Goal: Information Seeking & Learning: Learn about a topic

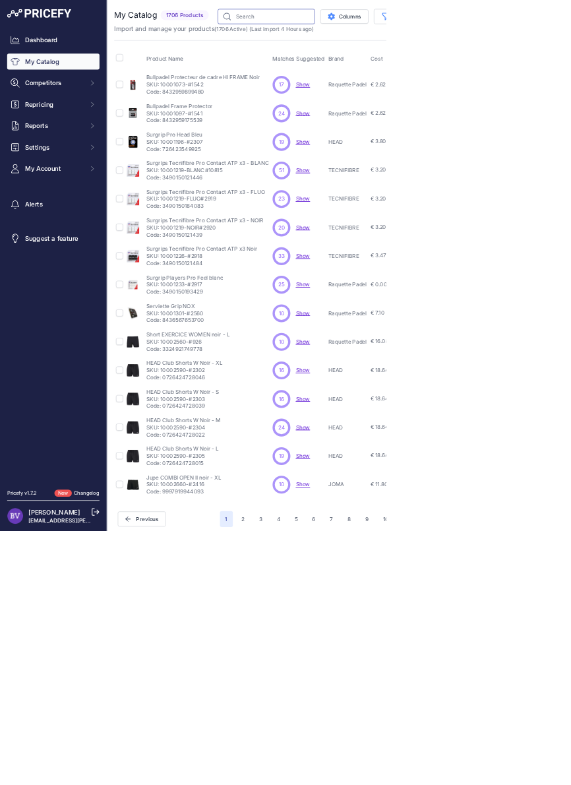
click at [378, 23] on input "text" at bounding box center [394, 24] width 144 height 22
type input "Piton13"
click at [364, 21] on input "Piton13" at bounding box center [394, 24] width 144 height 22
click at [370, 26] on input "Piton13" at bounding box center [394, 24] width 144 height 22
type input "Piton 13"
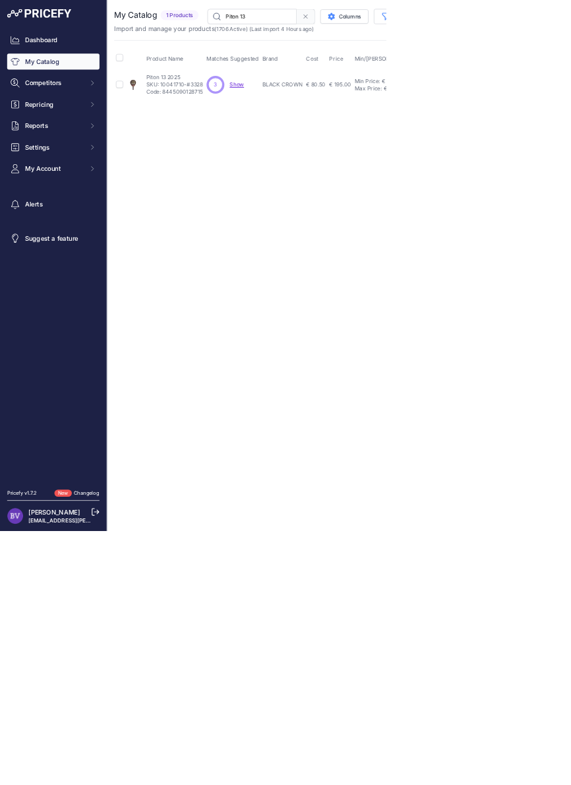
click at [340, 121] on span "Show" at bounding box center [350, 125] width 21 height 10
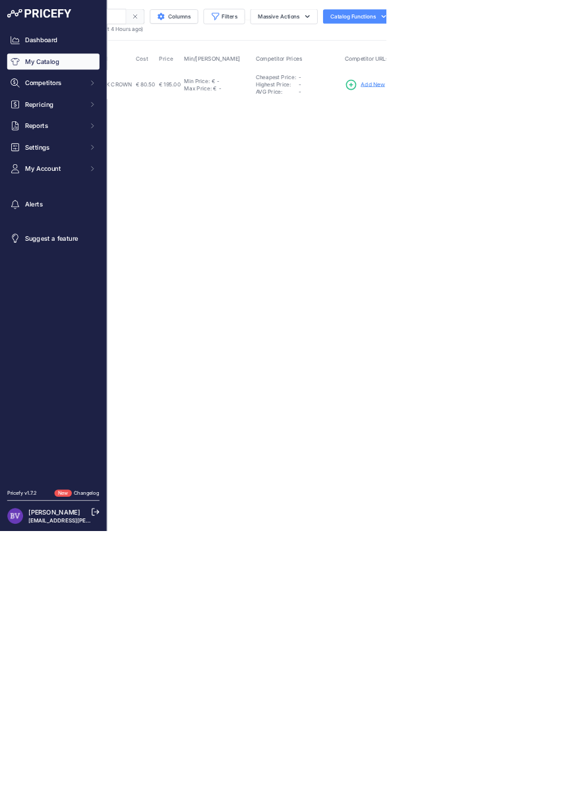
scroll to position [0, 257]
click at [571, 250] on main "Close You are not connected to the internet." at bounding box center [501, 392] width 686 height 785
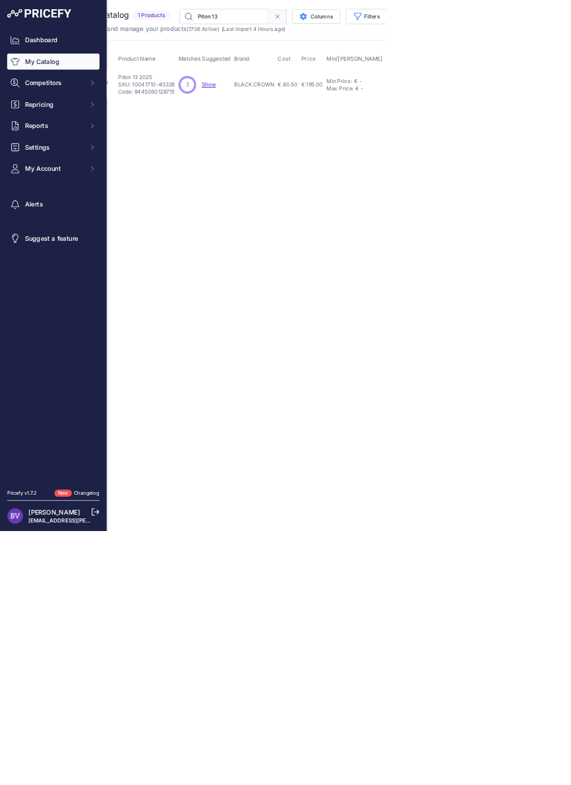
scroll to position [0, 0]
click at [247, 114] on p "Piton 13 2025" at bounding box center [258, 115] width 84 height 11
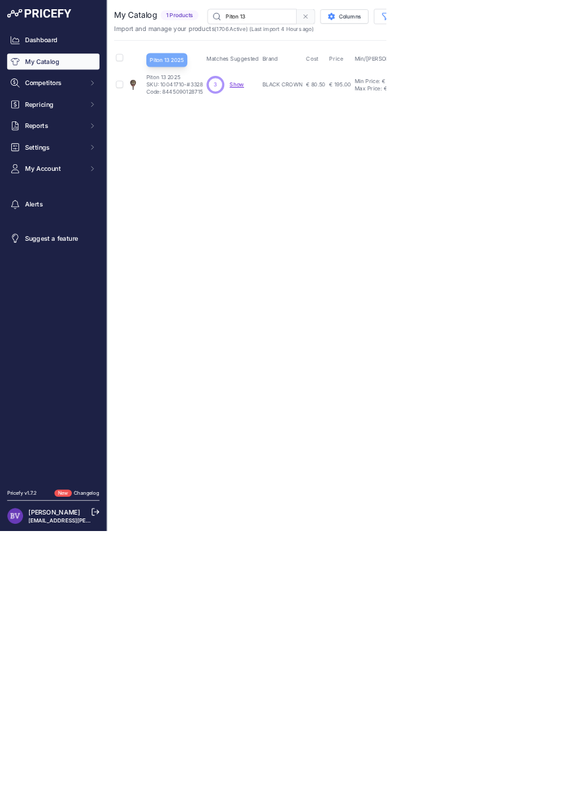
click at [350, 121] on span "Show" at bounding box center [350, 125] width 21 height 10
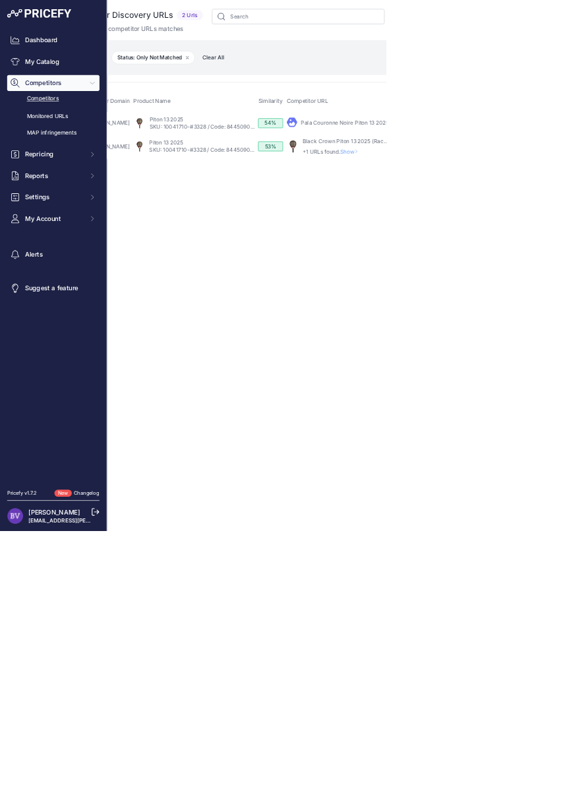
scroll to position [0, 88]
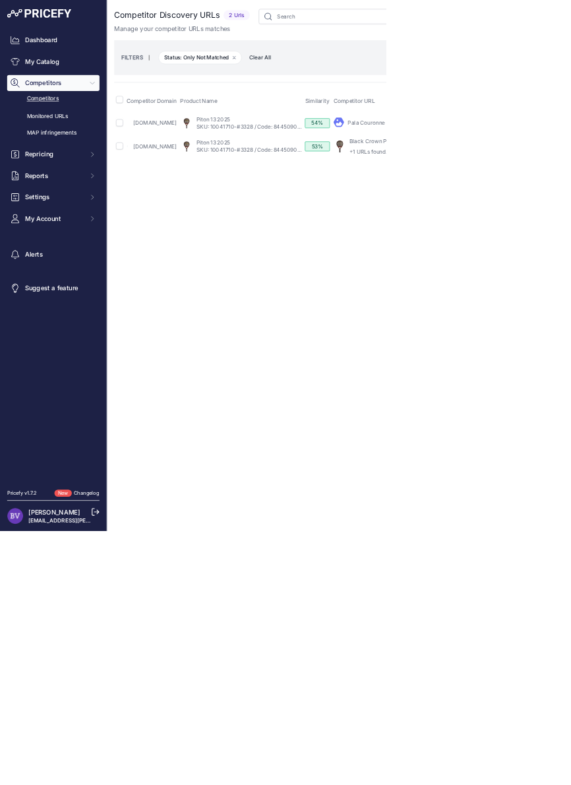
click at [338, 183] on link "SKU: 10041710-#3328 / Code: 8445090128715" at bounding box center [377, 187] width 174 height 10
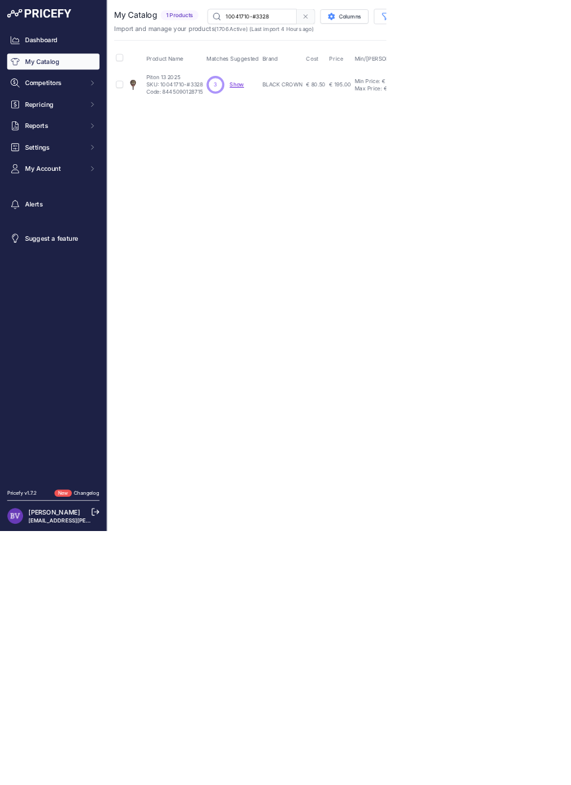
click at [41, 85] on link "My Catalog" at bounding box center [79, 91] width 137 height 24
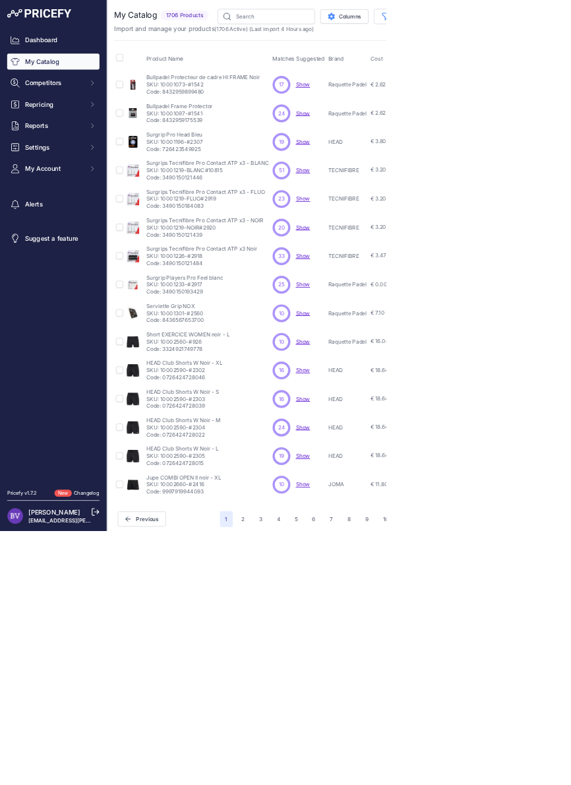
click at [508, 28] on button "Columns" at bounding box center [509, 24] width 71 height 21
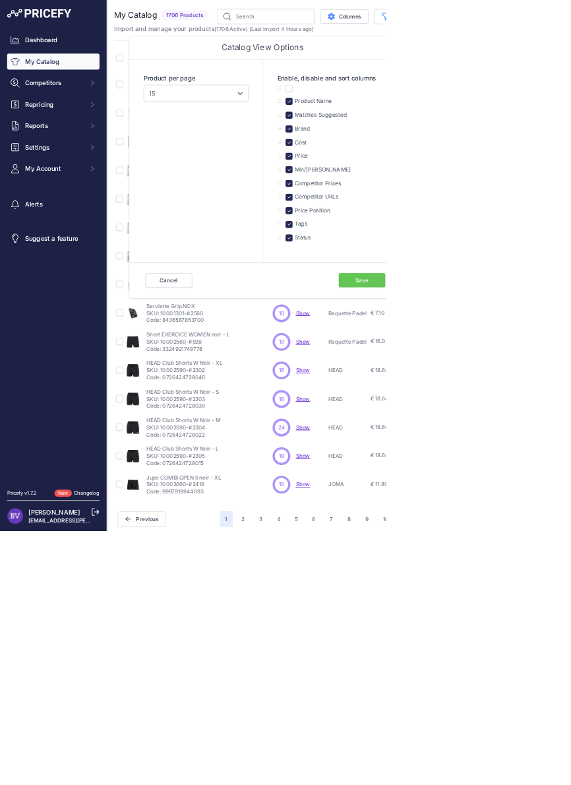
click at [276, 784] on html "Lorem Ipsum Close Dashboard My Catalog Competitors Competitors Monitored URLs M…" at bounding box center [285, 392] width 571 height 785
click at [284, 418] on button "Cancel" at bounding box center [249, 414] width 69 height 21
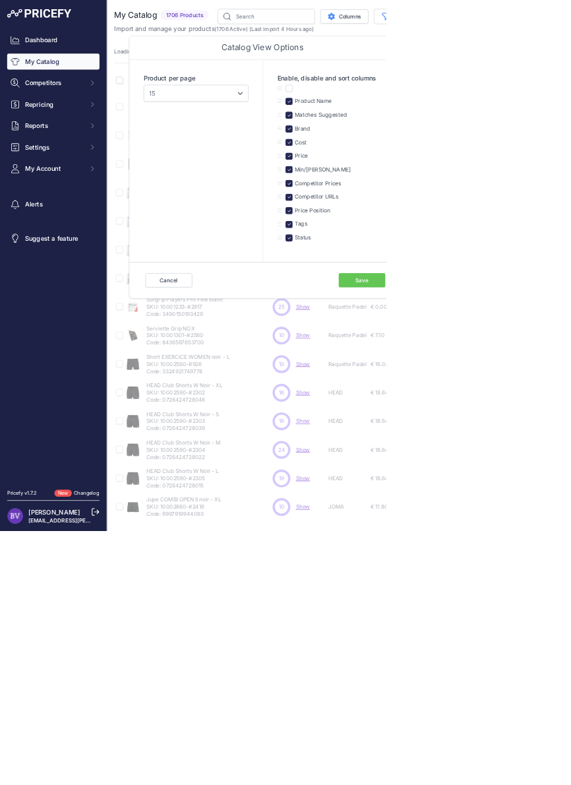
click at [238, 83] on div "My Catalog 1706 Products" at bounding box center [501, 412] width 665 height 799
click at [571, 74] on div "Loading ..." at bounding box center [501, 76] width 665 height 13
click at [273, 784] on html "Lorem Ipsum Close Dashboard My Catalog Competitors Competitors Monitored URLs M…" at bounding box center [285, 392] width 571 height 785
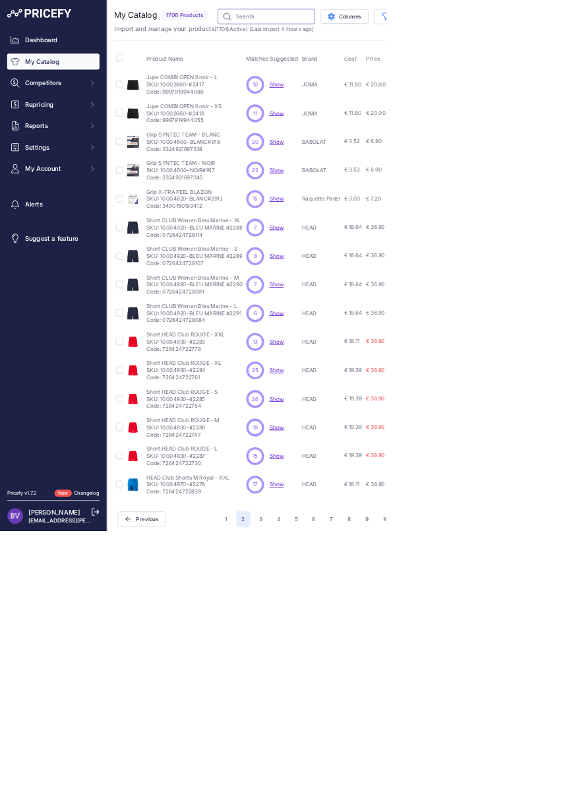
click at [360, 22] on input "text" at bounding box center [394, 24] width 144 height 22
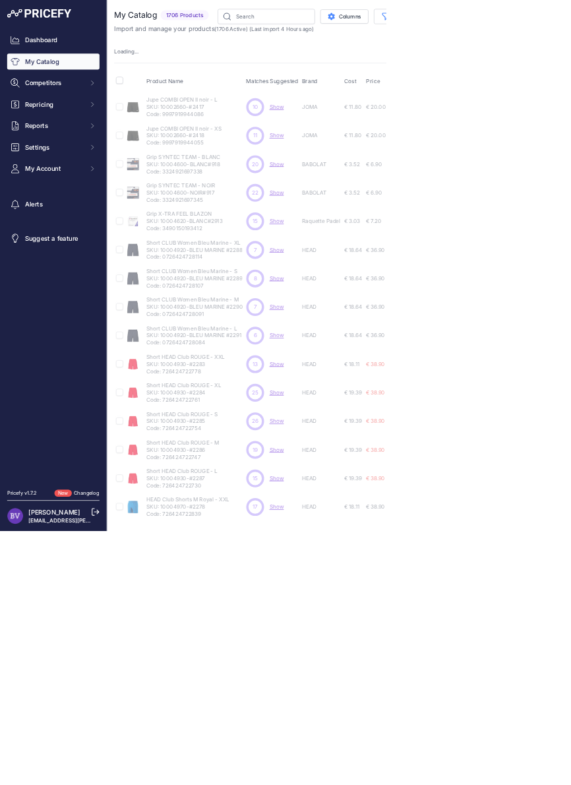
click at [61, 125] on span "Competitors" at bounding box center [80, 122] width 86 height 13
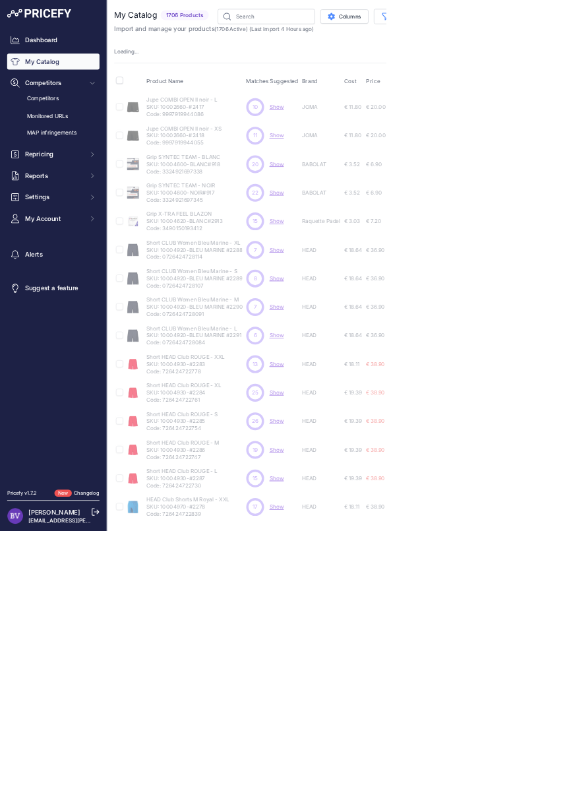
click at [55, 148] on link "Competitors" at bounding box center [79, 146] width 137 height 23
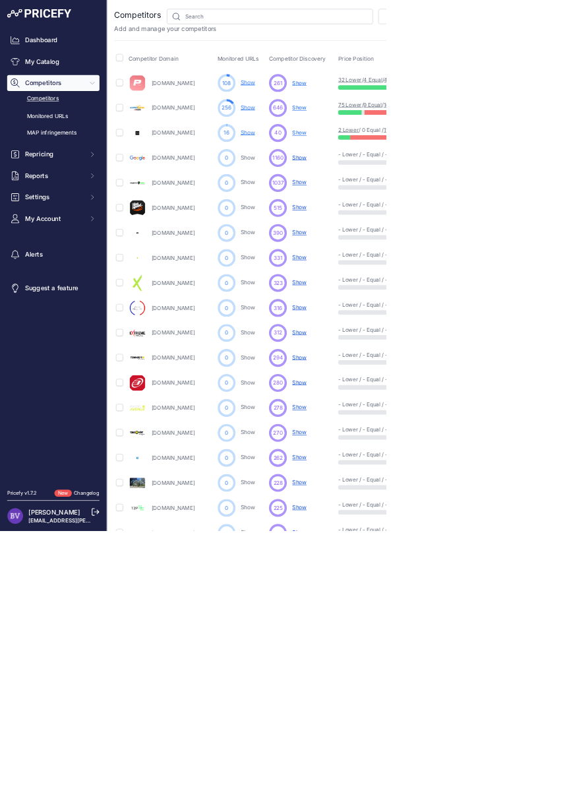
click at [367, 117] on link "Show" at bounding box center [366, 122] width 21 height 10
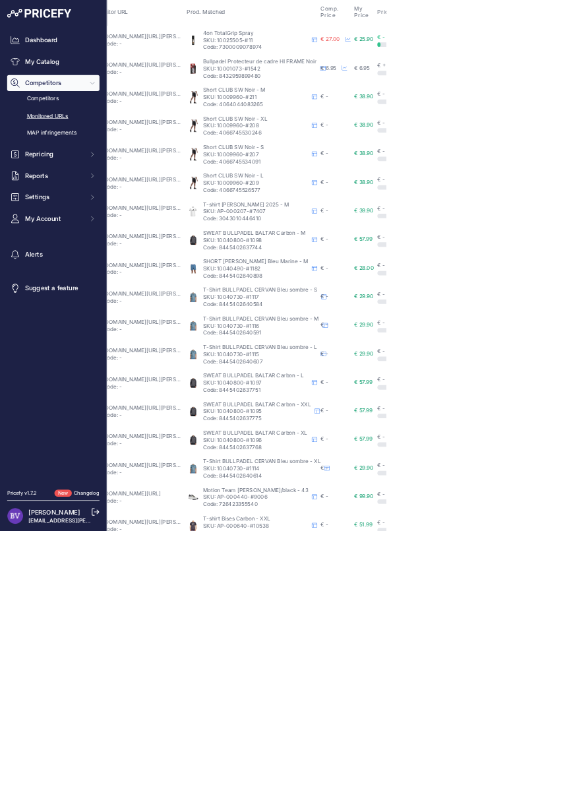
scroll to position [300, 59]
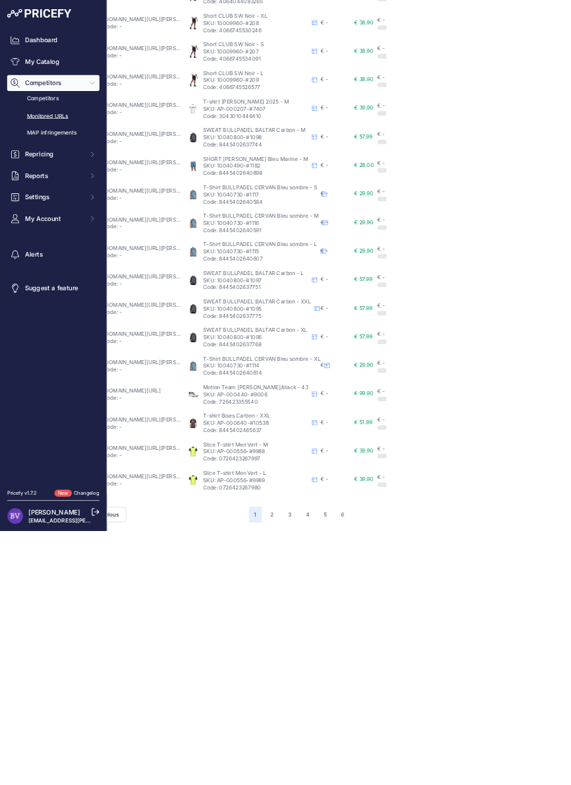
click at [402, 760] on button "2" at bounding box center [403, 761] width 20 height 24
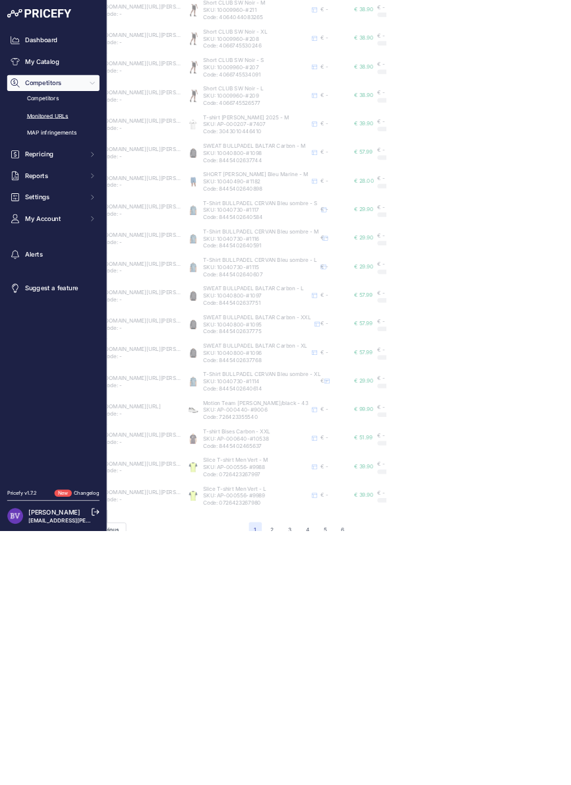
scroll to position [322, 59]
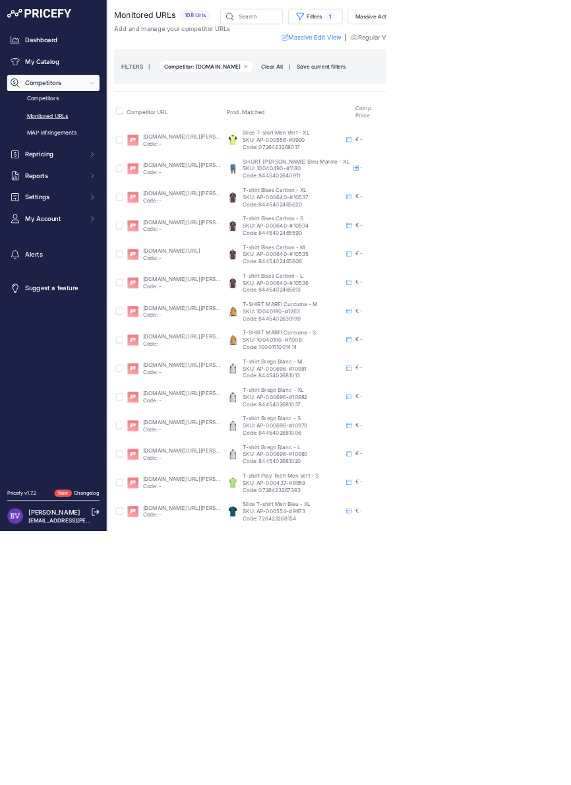
scroll to position [300, 0]
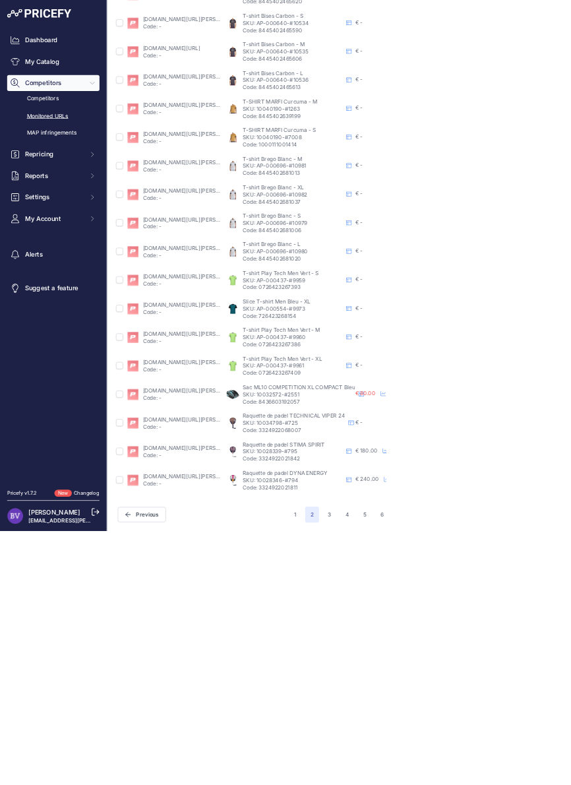
click at [461, 760] on span "2" at bounding box center [461, 761] width 20 height 24
click at [487, 759] on button "3" at bounding box center [487, 761] width 21 height 24
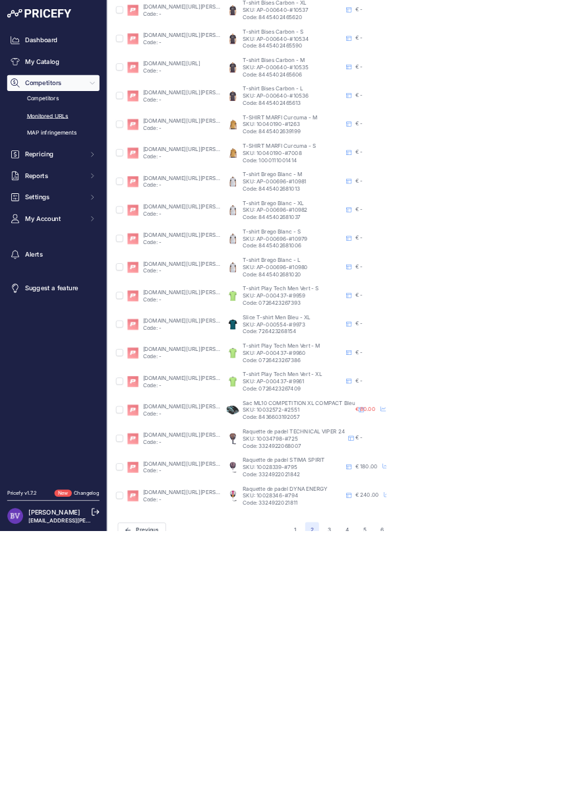
scroll to position [322, 0]
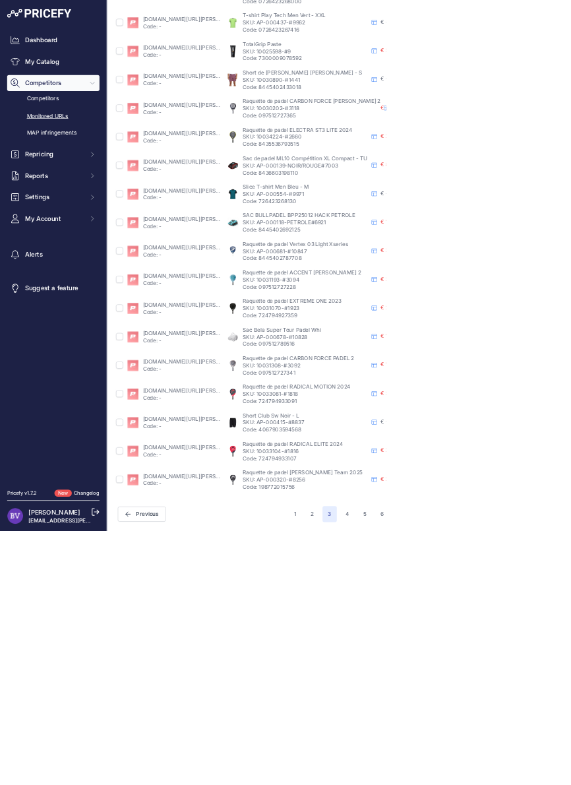
scroll to position [300, 0]
